Goal: Task Accomplishment & Management: Complete application form

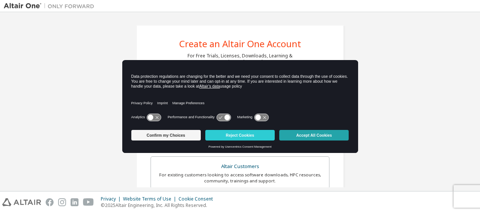
click at [310, 139] on button "Accept All Cookies" at bounding box center [313, 135] width 69 height 11
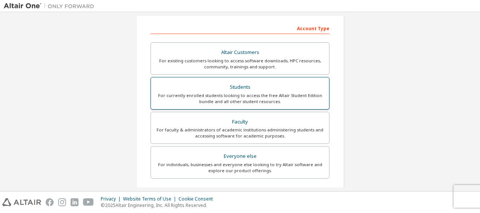
scroll to position [113, 0]
click at [262, 101] on div "For currently enrolled students looking to access the free Altair Student Editi…" at bounding box center [240, 99] width 169 height 12
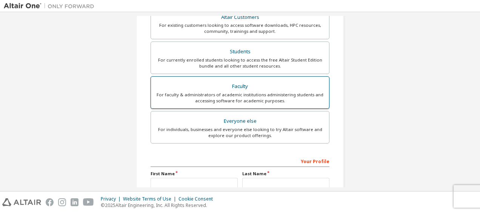
scroll to position [246, 0]
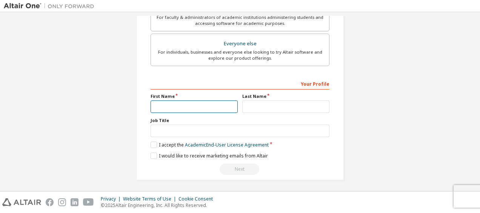
click at [220, 102] on input "text" at bounding box center [194, 106] width 87 height 12
click at [216, 104] on input "text" at bounding box center [194, 106] width 87 height 12
type input "**********"
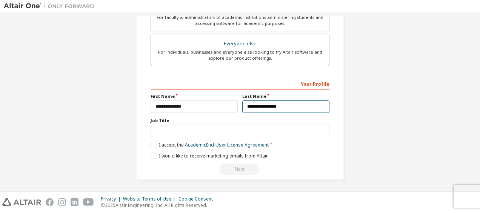
type input "**********"
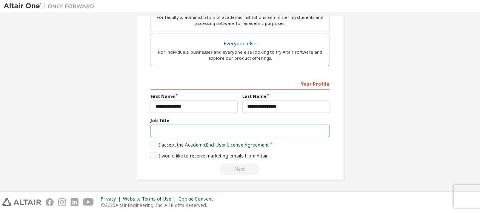
click at [233, 129] on input "text" at bounding box center [240, 131] width 179 height 12
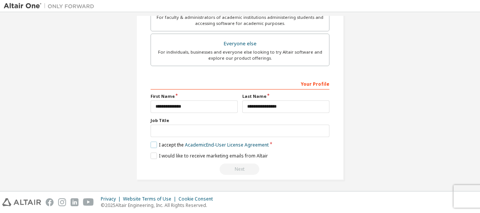
click at [153, 142] on label "I accept the Academic End-User License Agreement" at bounding box center [210, 145] width 118 height 6
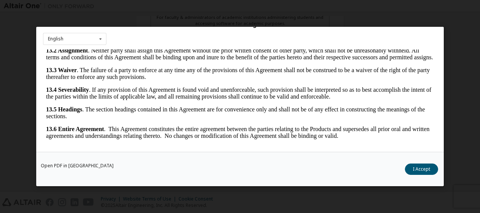
scroll to position [34, 0]
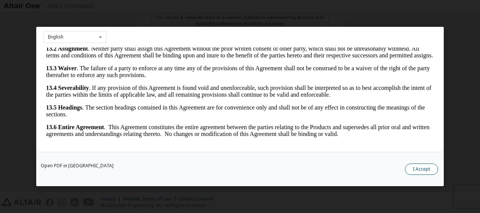
click at [424, 172] on button "I Accept" at bounding box center [421, 168] width 33 height 11
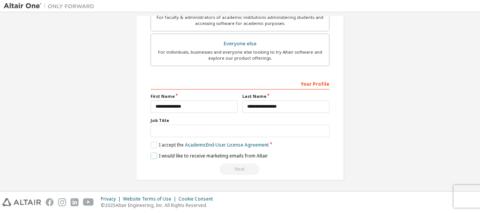
click at [170, 153] on label "I would like to receive marketing emails from Altair" at bounding box center [209, 156] width 117 height 6
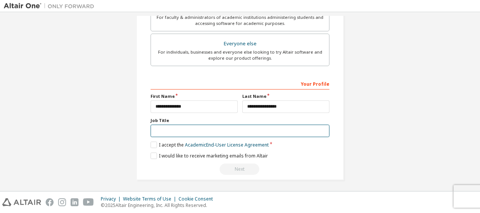
click at [196, 128] on input "text" at bounding box center [240, 131] width 179 height 12
type input "*"
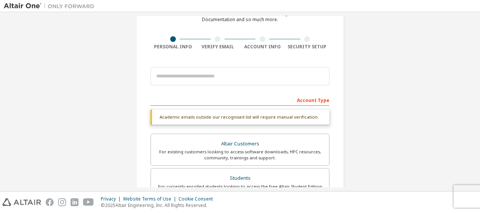
scroll to position [20, 0]
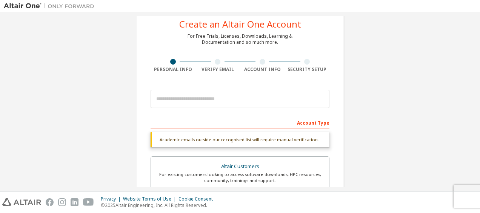
type input "**********"
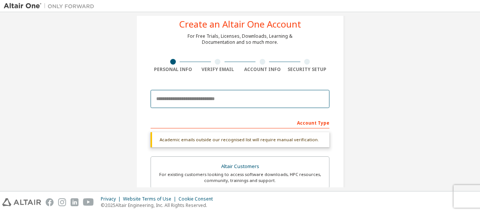
drag, startPoint x: 211, startPoint y: 100, endPoint x: 216, endPoint y: 103, distance: 6.5
click at [211, 100] on input "email" at bounding box center [240, 99] width 179 height 18
type input "**********"
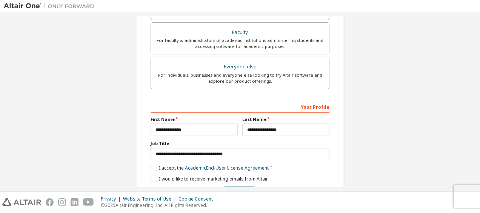
scroll to position [227, 0]
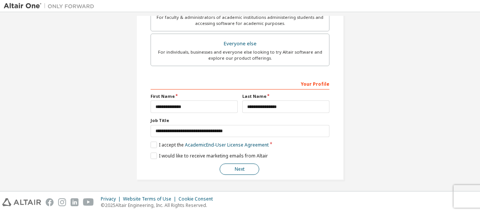
click at [240, 164] on button "Next" at bounding box center [240, 168] width 40 height 11
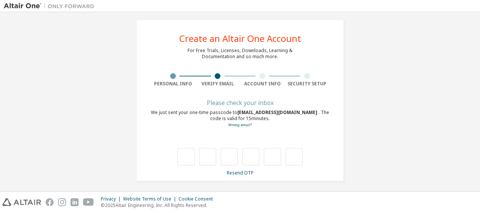
scroll to position [0, 0]
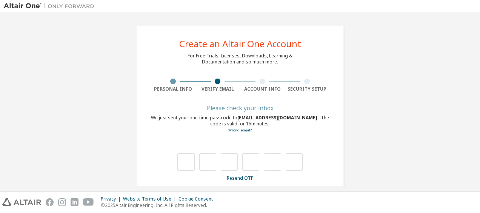
type input "*"
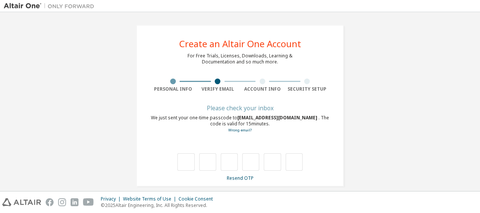
type input "*"
